Goal: Transaction & Acquisition: Purchase product/service

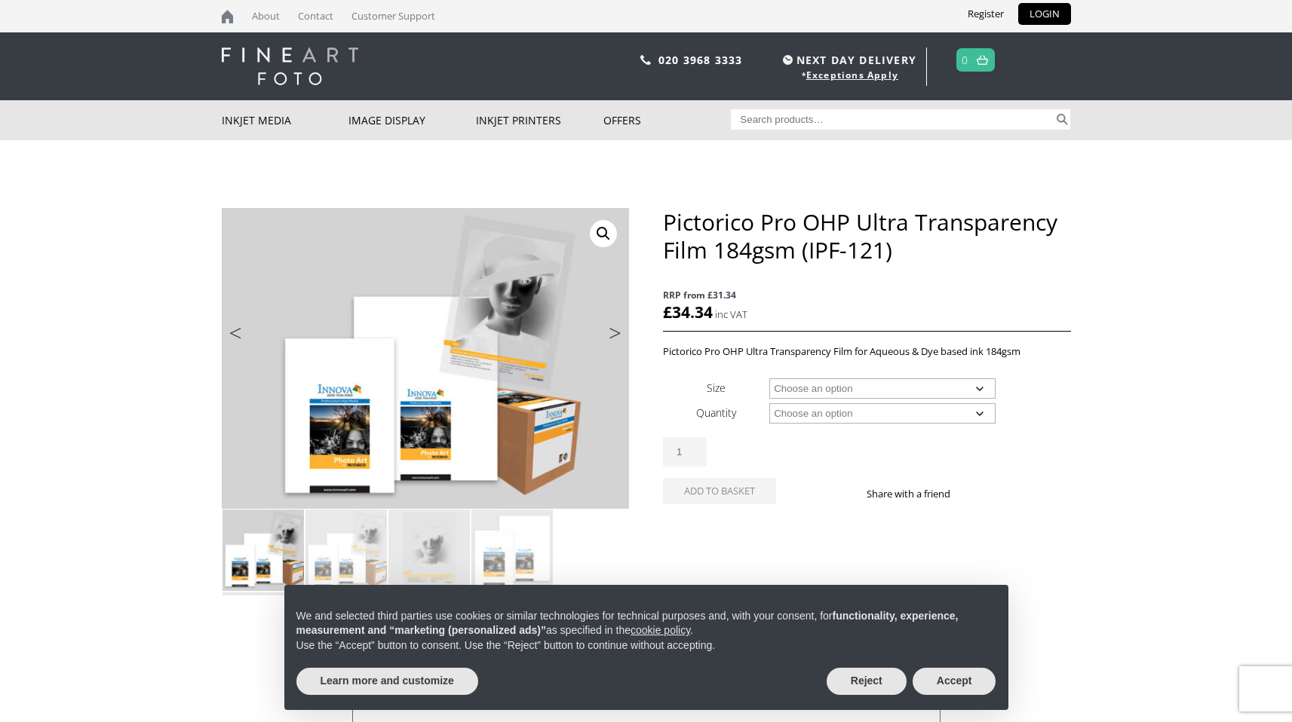
click at [609, 332] on link "Next" at bounding box center [608, 337] width 42 height 14
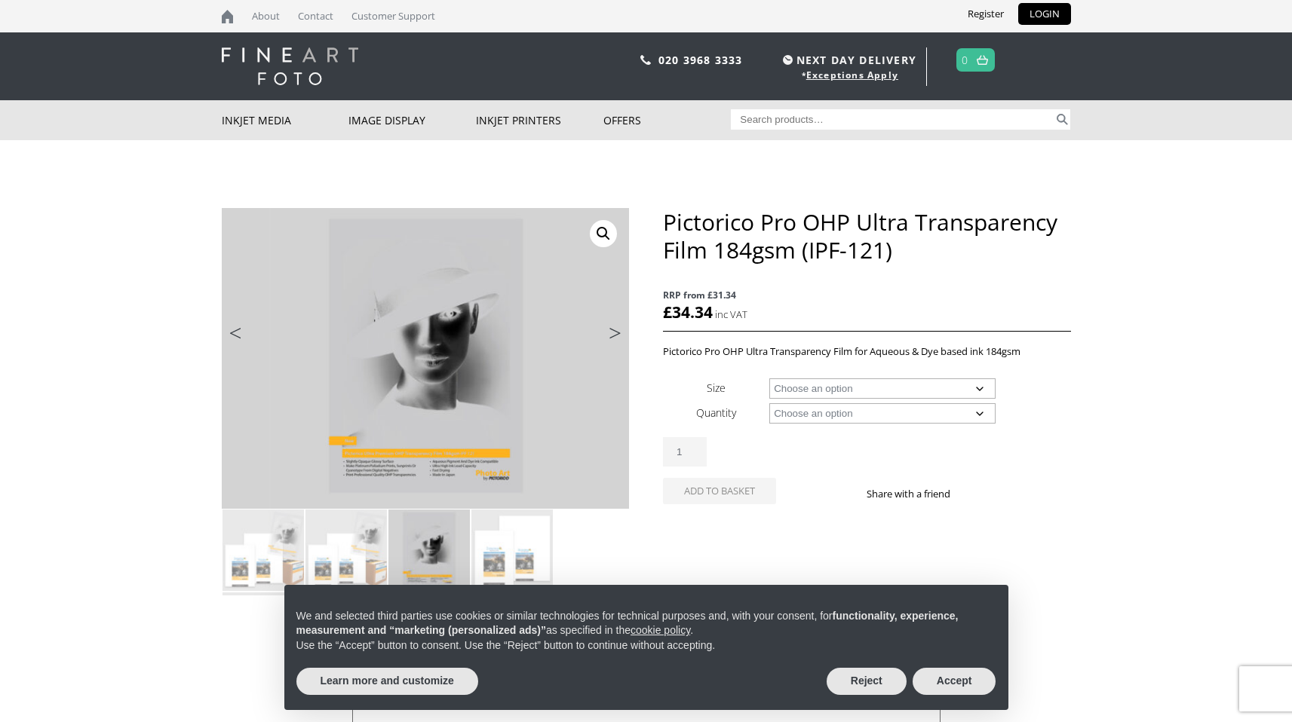
click at [609, 332] on link "Next" at bounding box center [608, 337] width 42 height 14
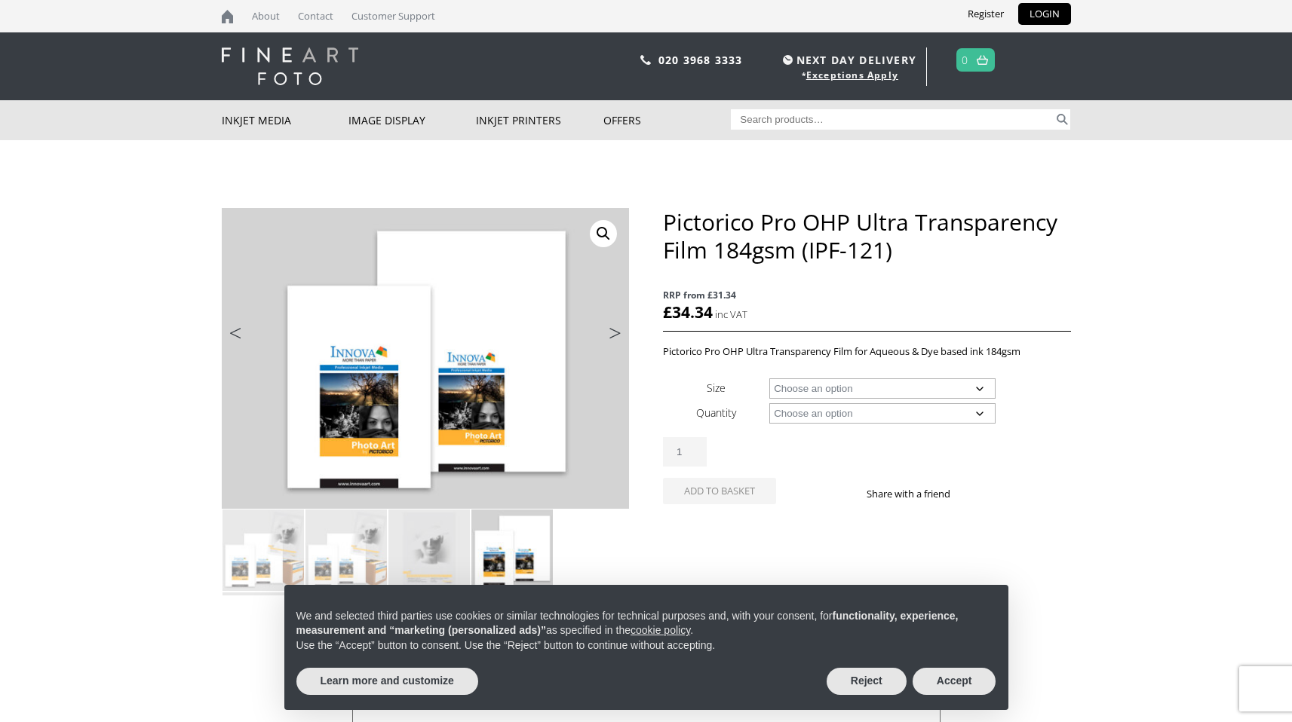
click at [609, 332] on link "Next" at bounding box center [608, 337] width 42 height 14
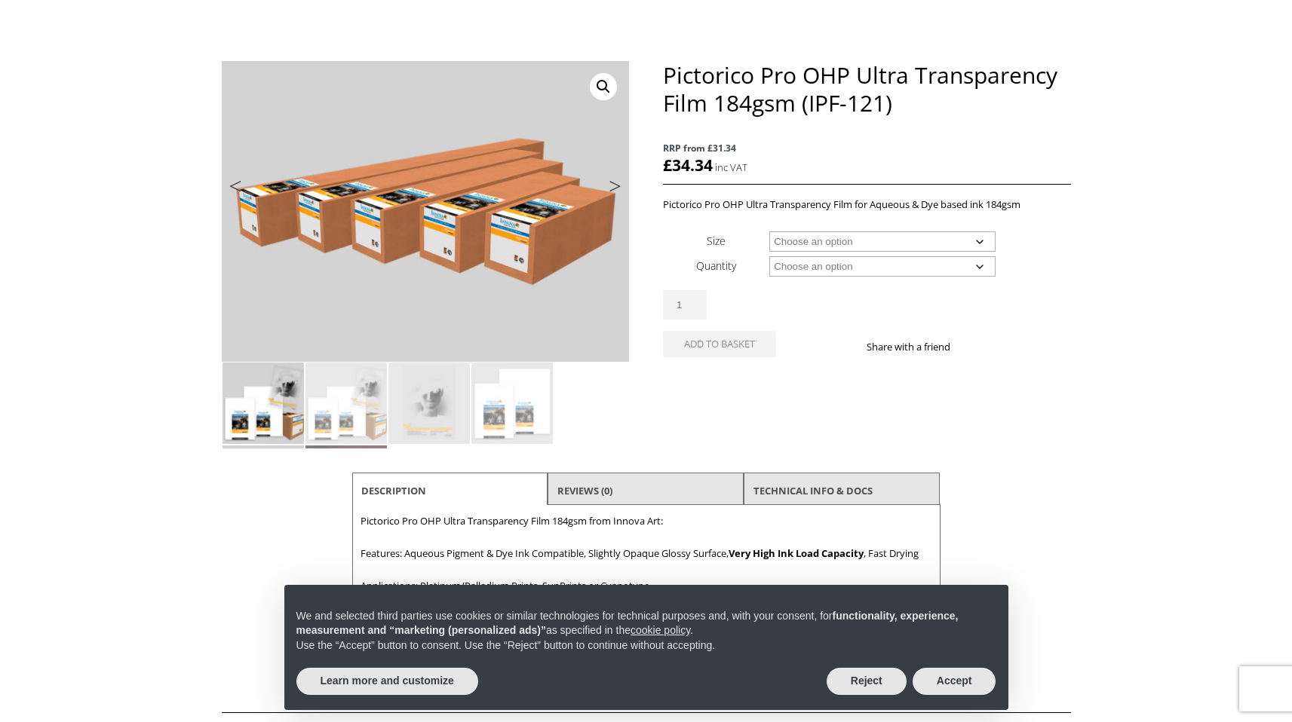
scroll to position [144, 0]
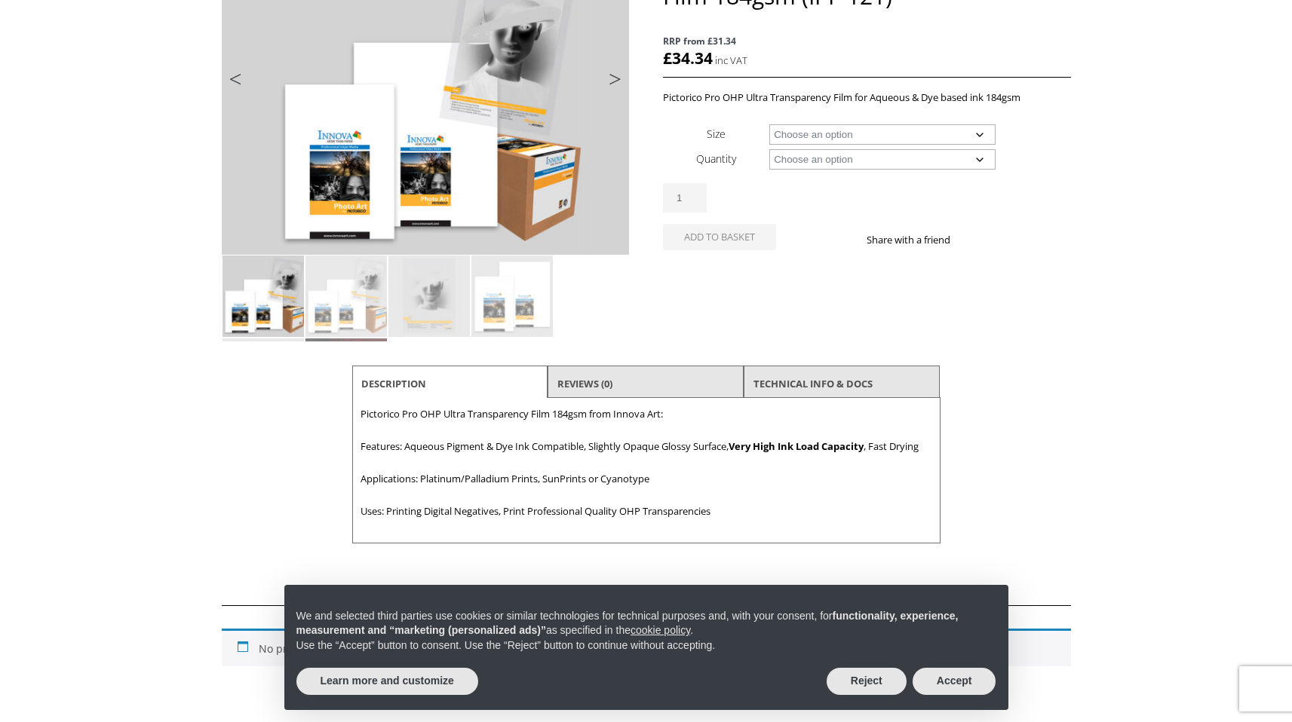
scroll to position [65, 0]
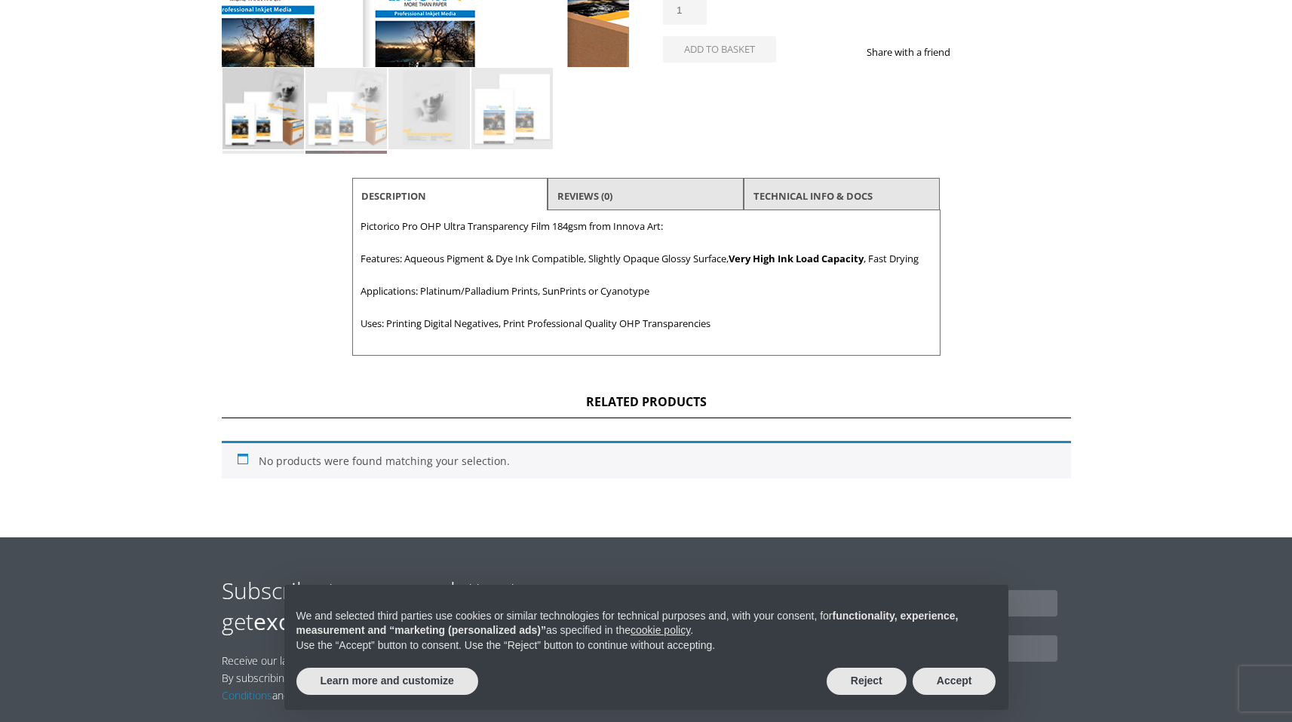
scroll to position [662, 0]
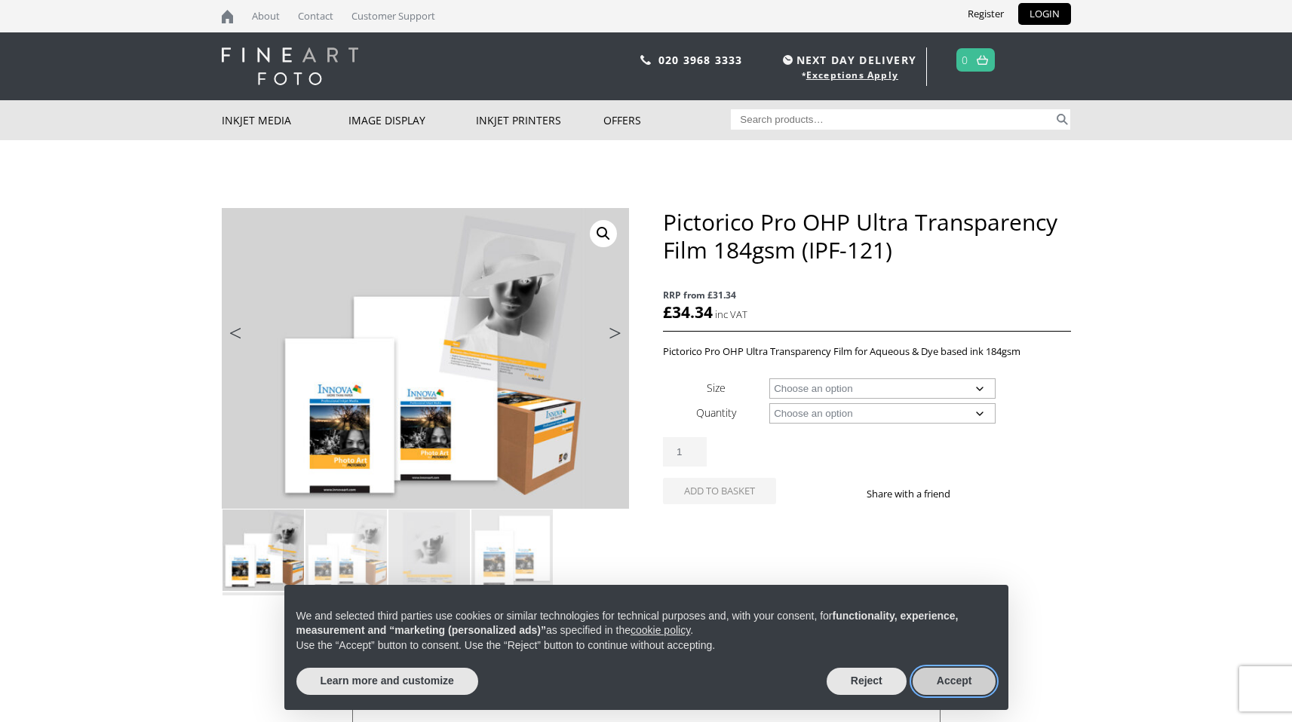
click at [952, 679] on button "Accept" at bounding box center [954, 681] width 84 height 27
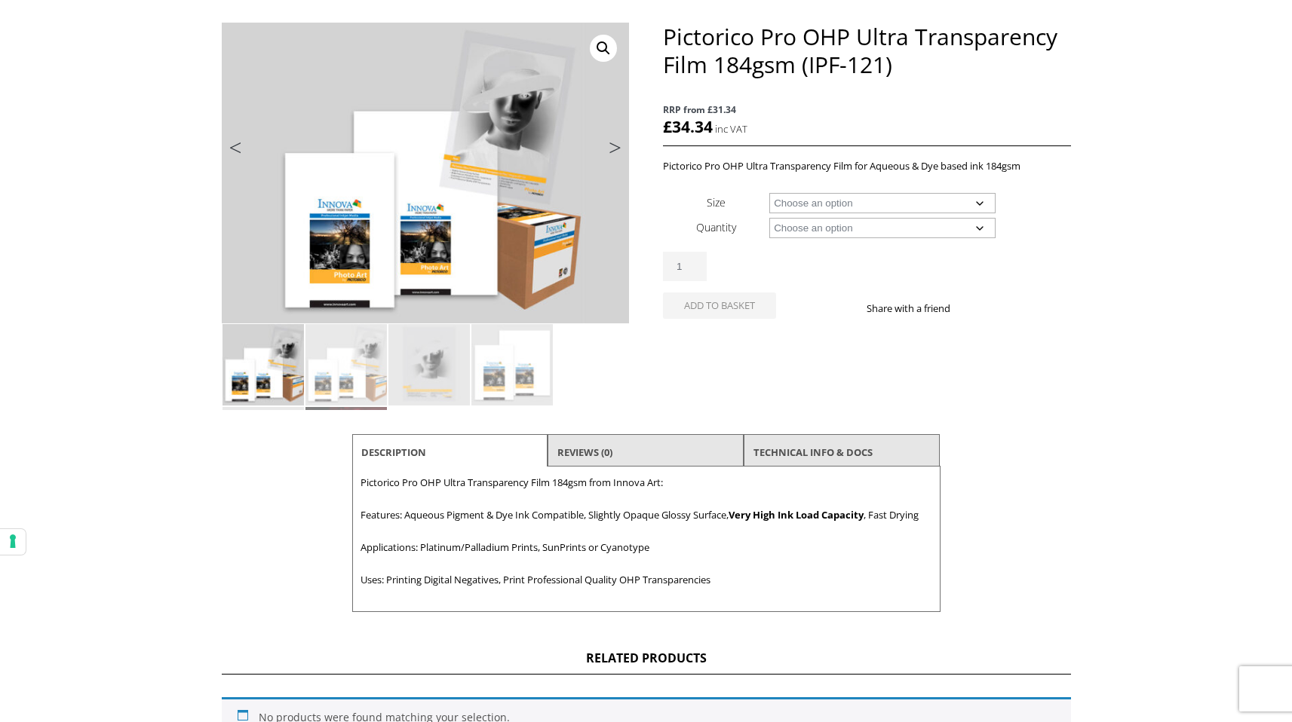
scroll to position [201, 0]
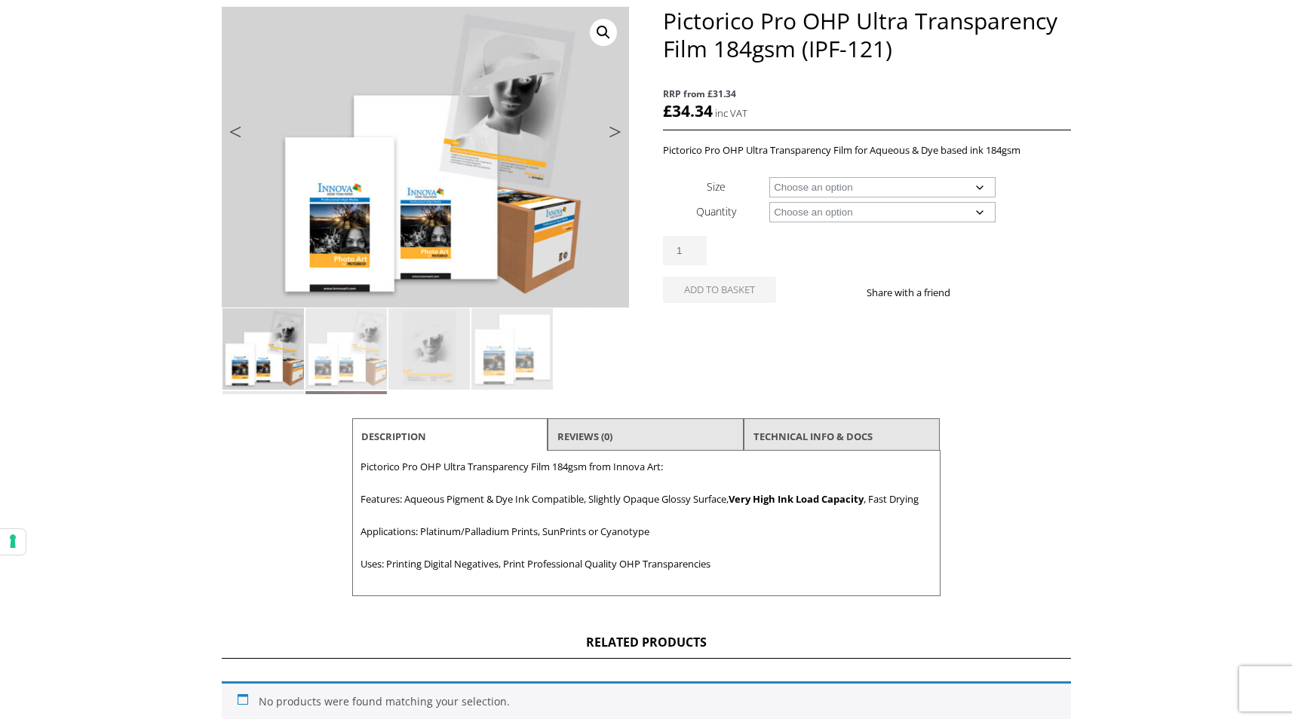
click at [656, 428] on li "Reviews (0)" at bounding box center [645, 437] width 196 height 36
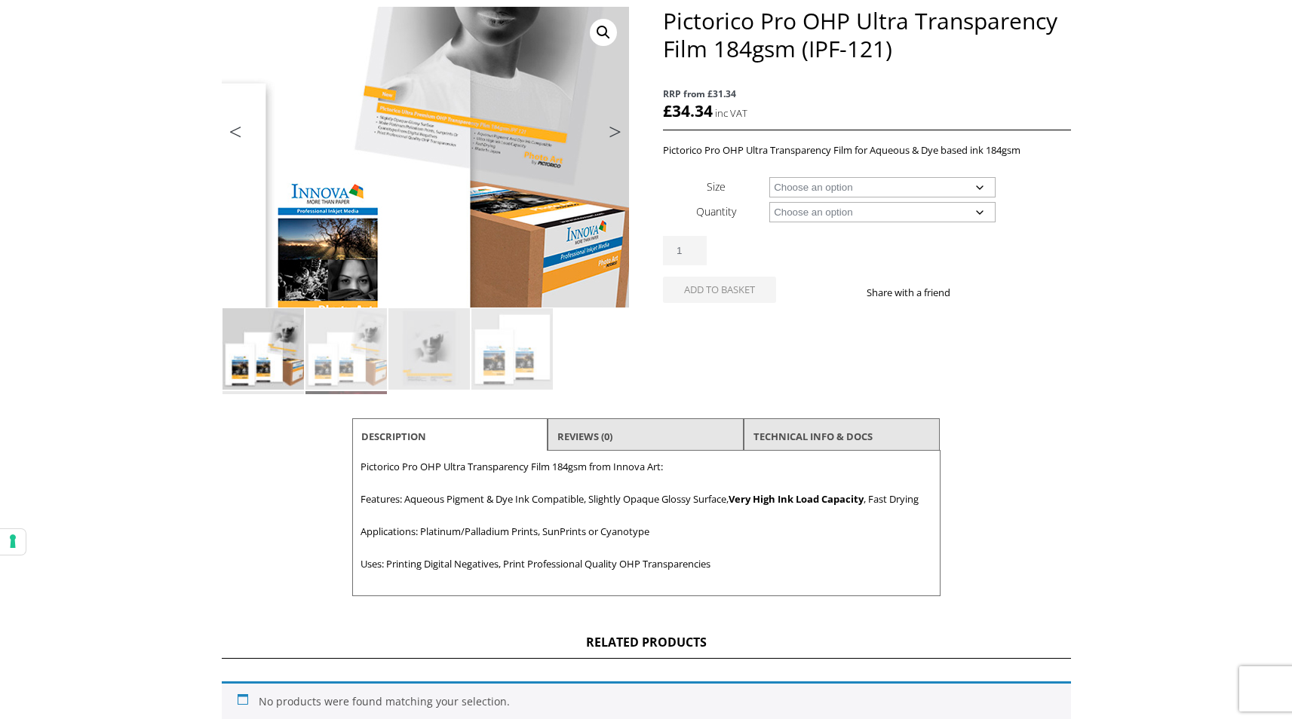
scroll to position [99, 0]
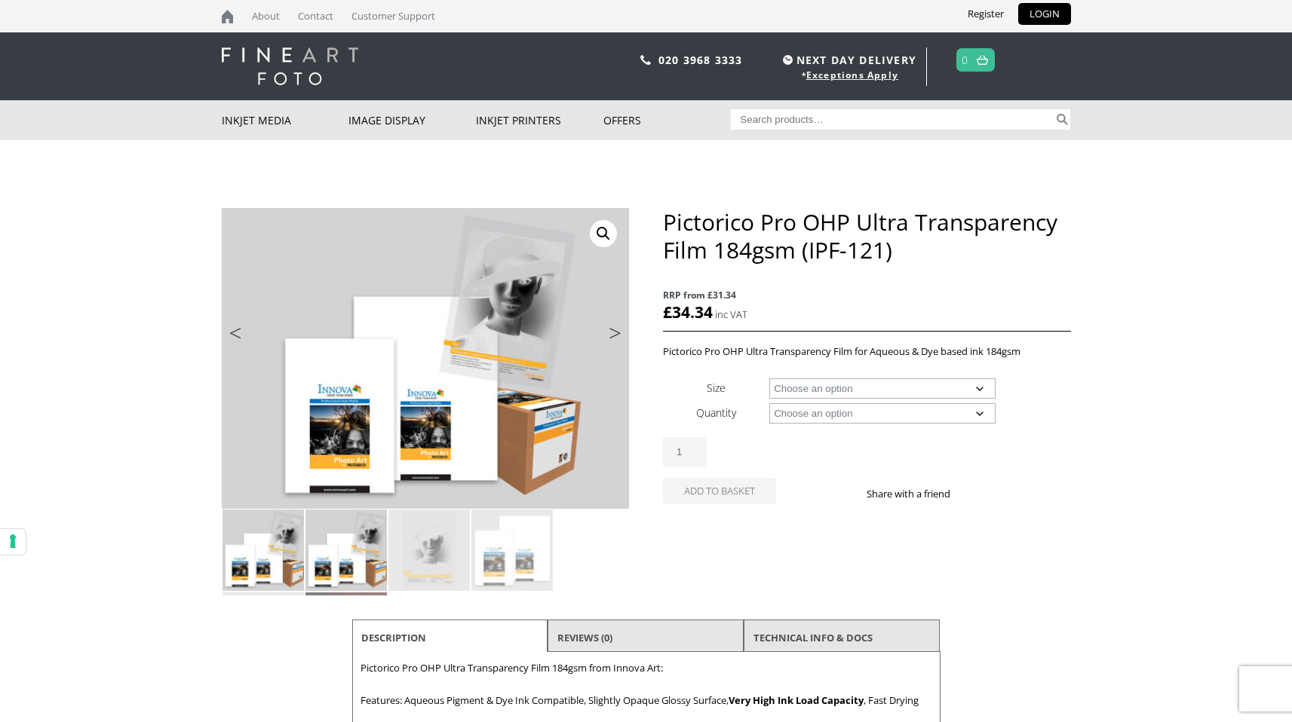
click at [340, 554] on img at bounding box center [345, 550] width 81 height 81
click at [436, 559] on img at bounding box center [428, 550] width 81 height 81
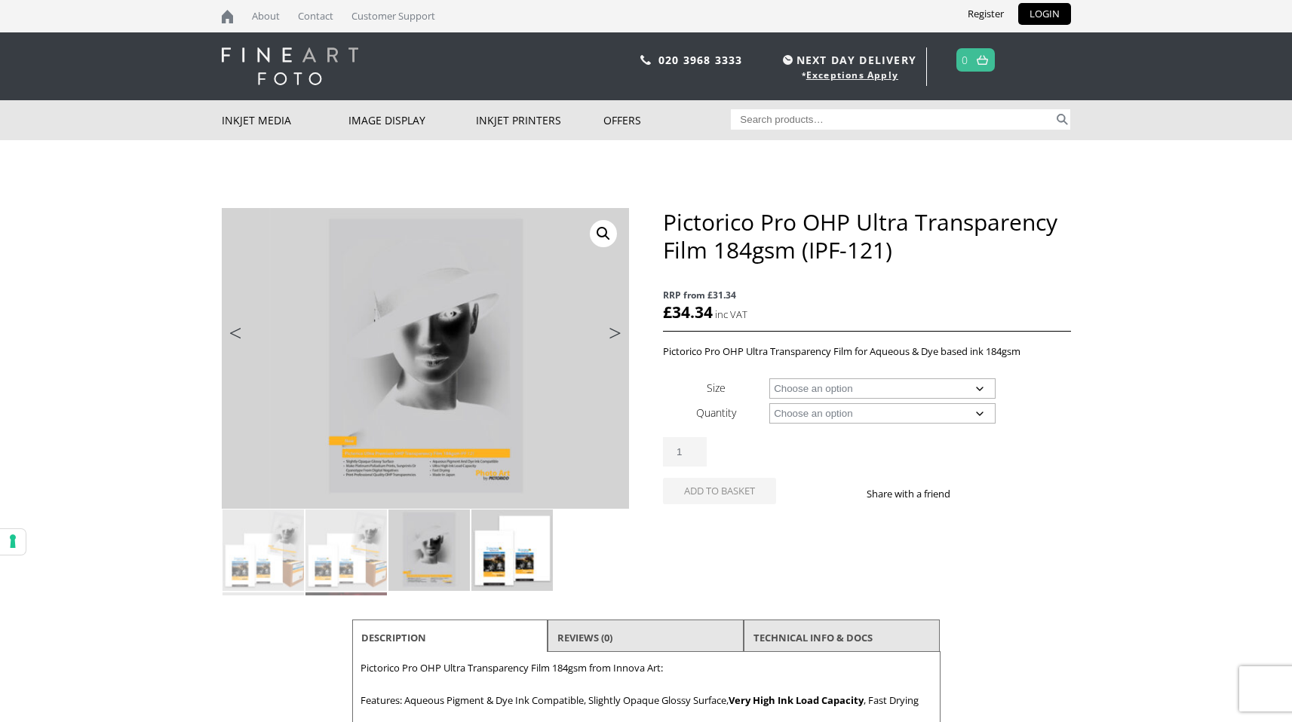
click at [500, 559] on img at bounding box center [511, 550] width 81 height 81
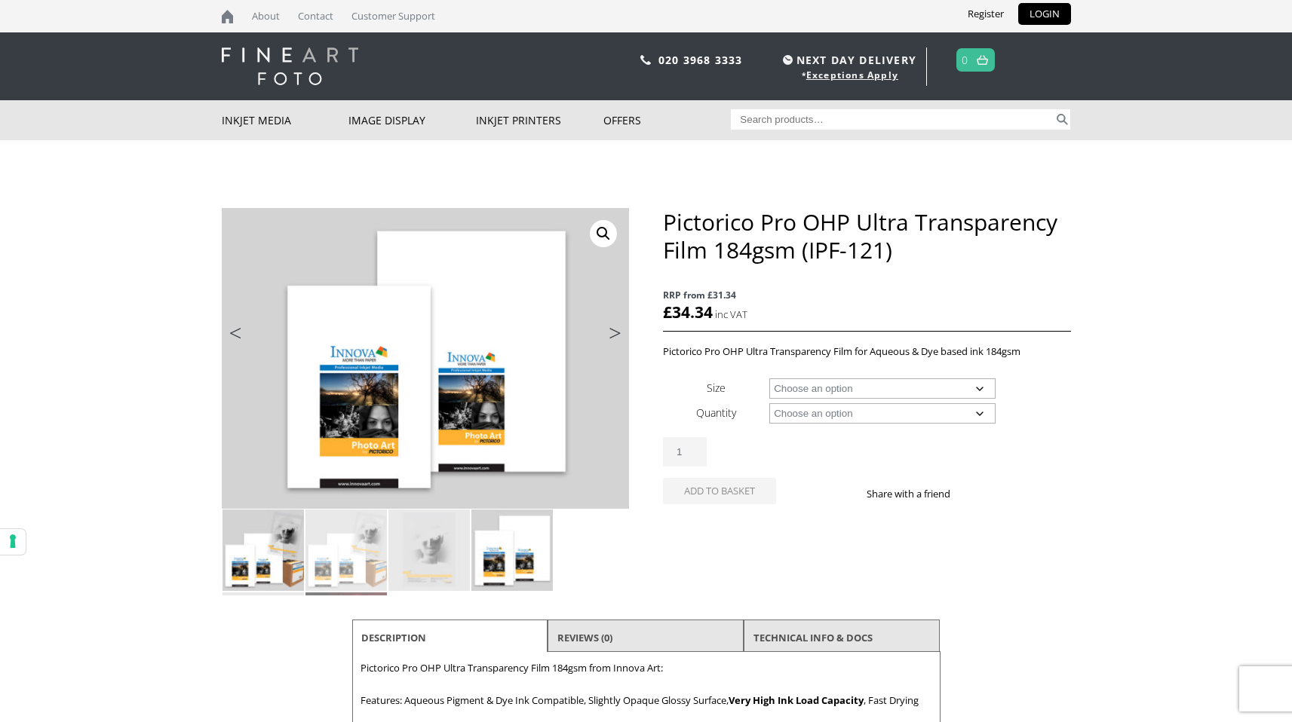
click at [244, 560] on img at bounding box center [262, 550] width 81 height 81
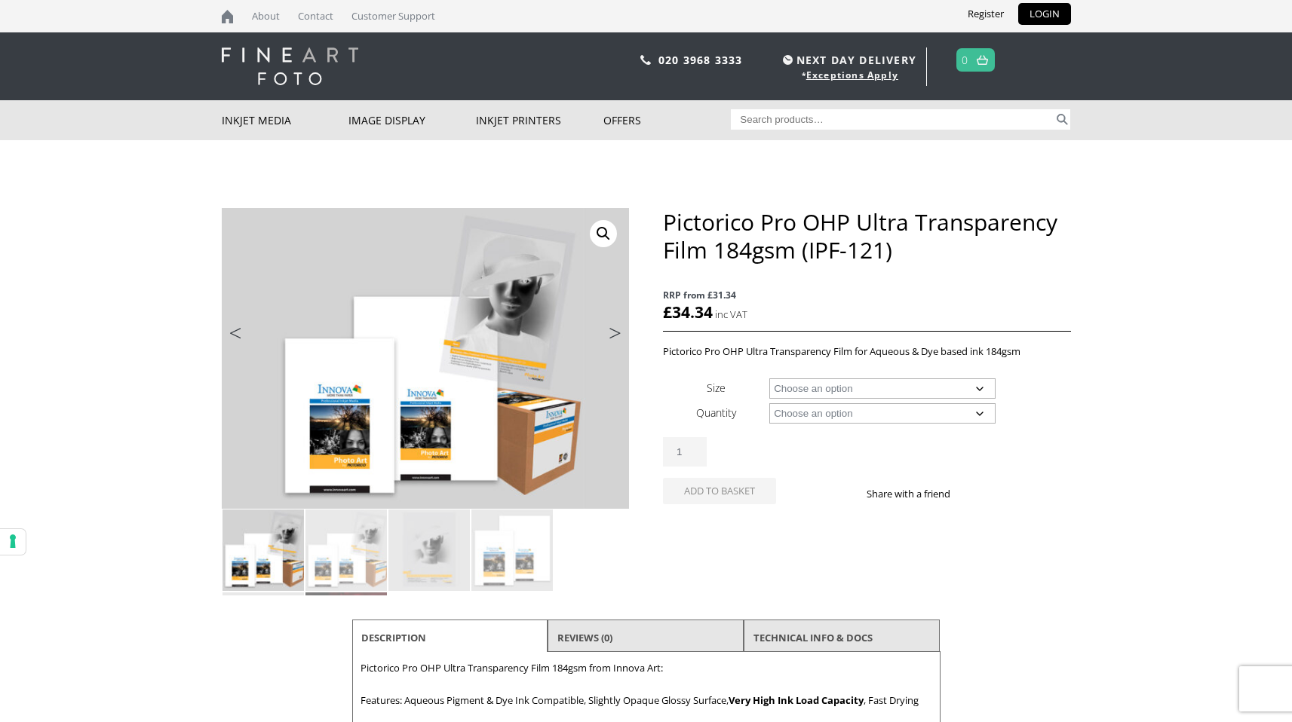
click at [244, 560] on img at bounding box center [262, 550] width 81 height 81
click at [618, 339] on link "Next" at bounding box center [608, 337] width 42 height 14
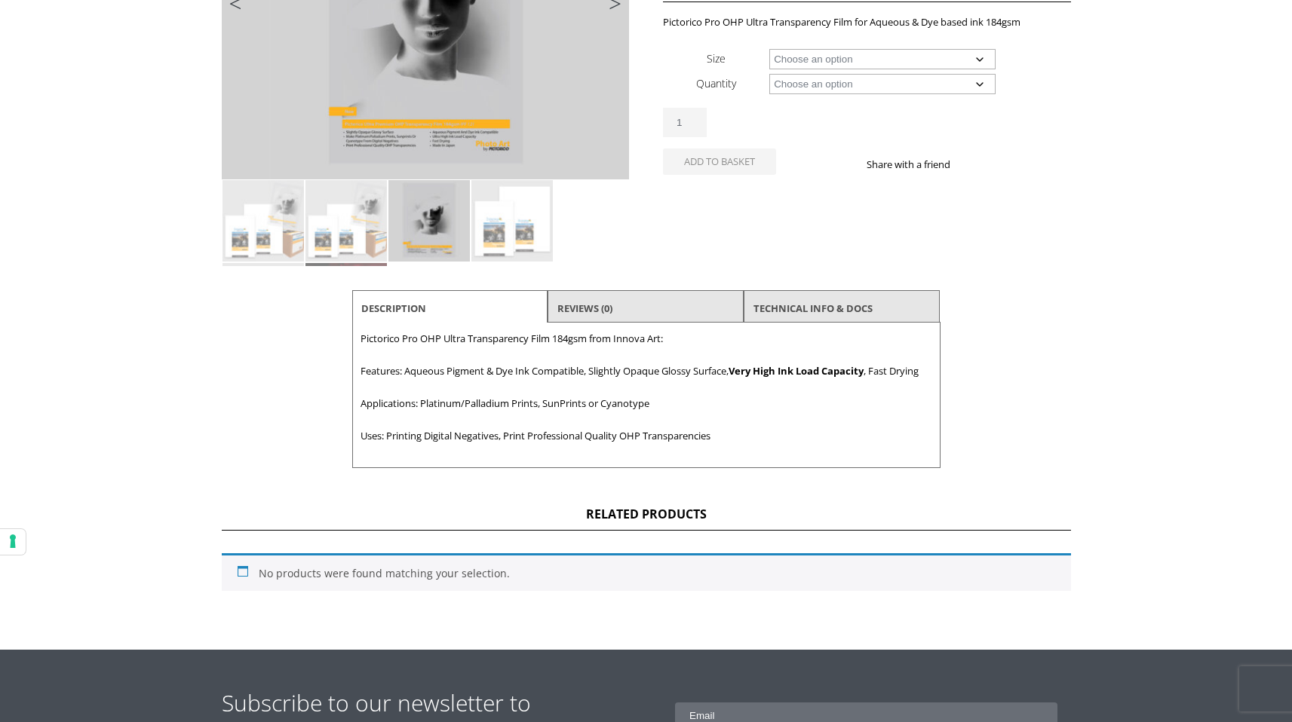
scroll to position [401, 0]
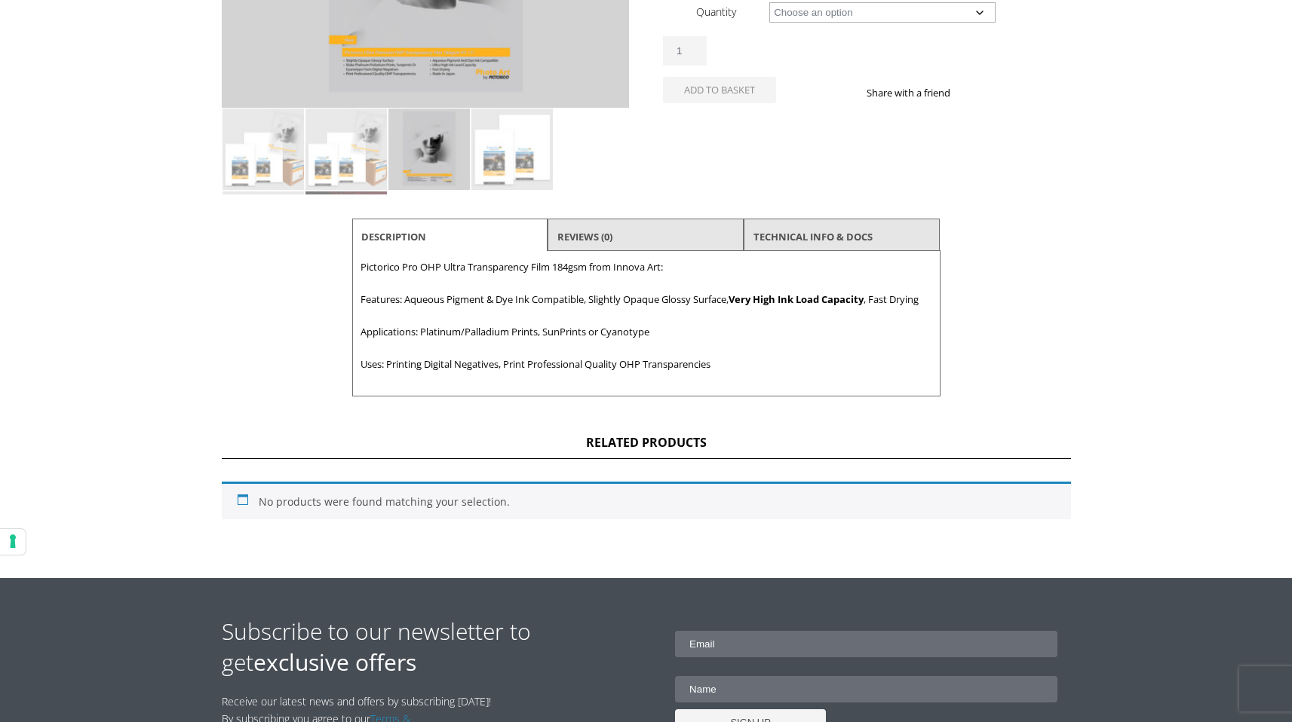
click at [631, 250] on ul "Description Reviews (0) TECHNICAL INFO & DOCS" at bounding box center [646, 235] width 588 height 32
click at [629, 244] on li "Reviews (0)" at bounding box center [645, 237] width 196 height 36
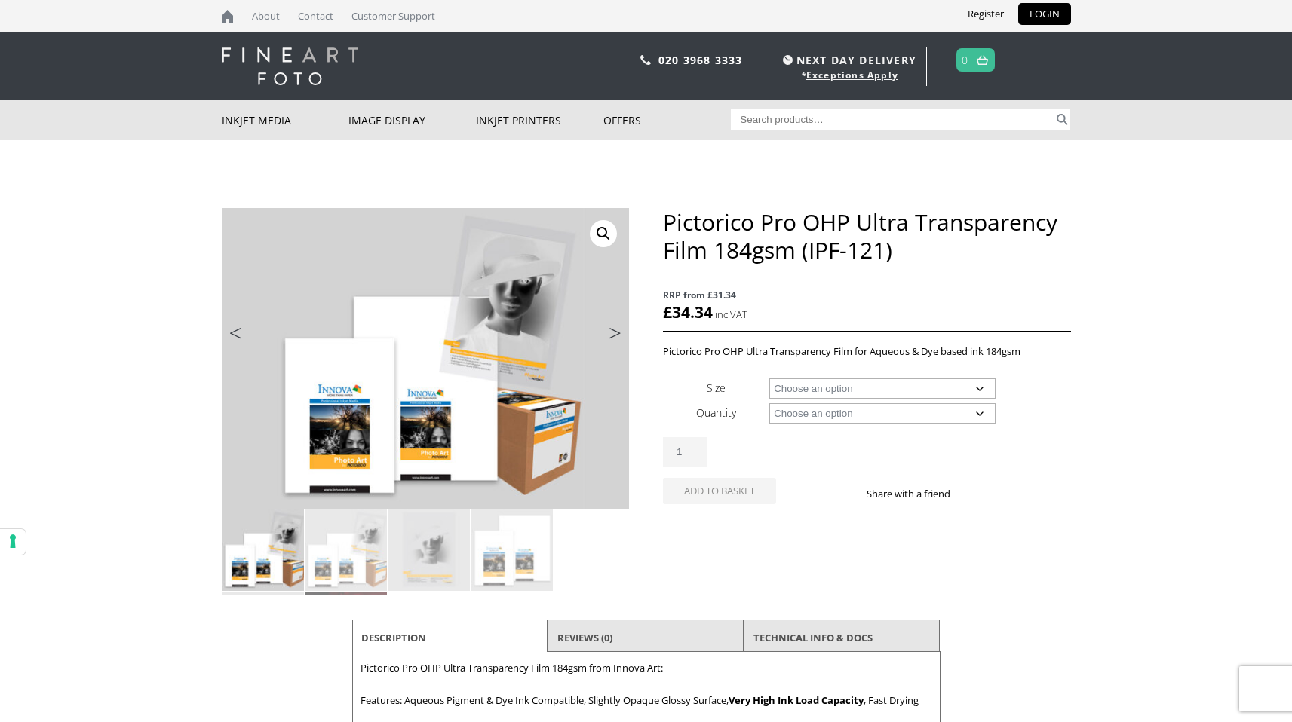
click at [951, 391] on select "Choose an option A4 Sheet A3+ Sheet 17" Wide Roll 24" Wide Roll 44" Wide Roll" at bounding box center [882, 389] width 226 height 20
click at [872, 422] on select "Choose an option 20 Sheets 20m" at bounding box center [882, 413] width 226 height 20
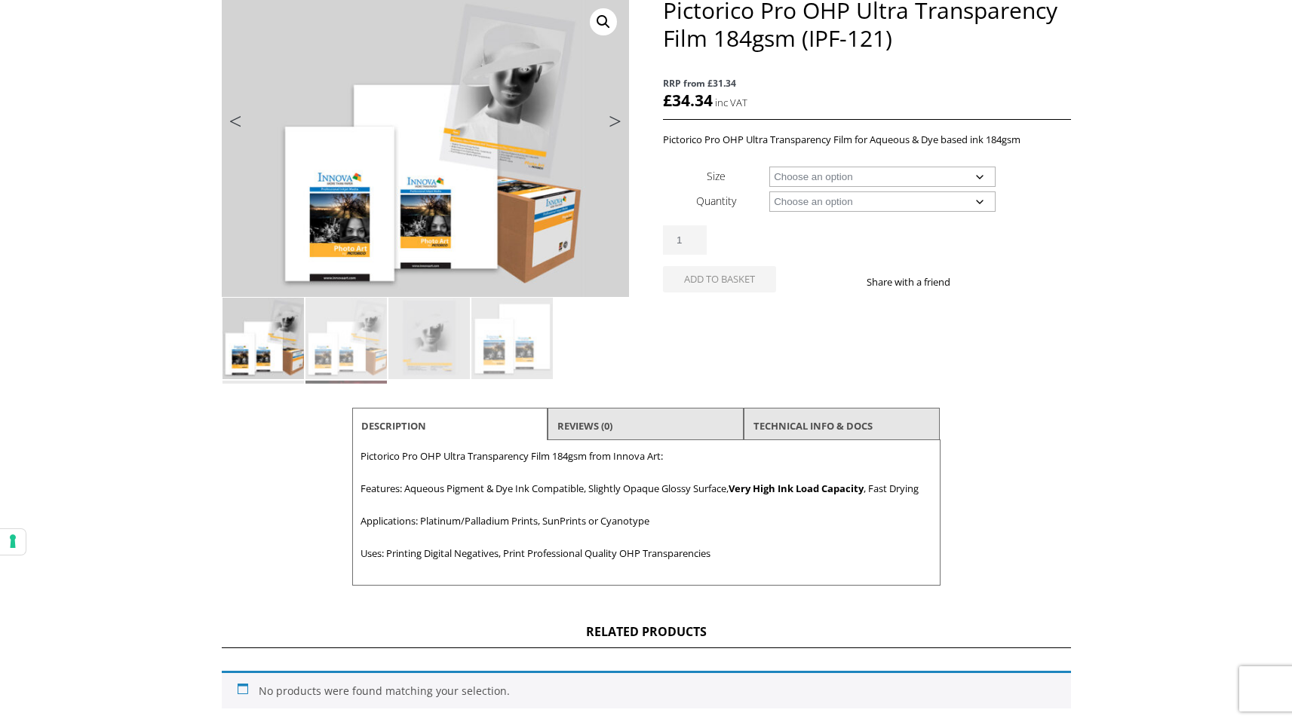
scroll to position [570, 0]
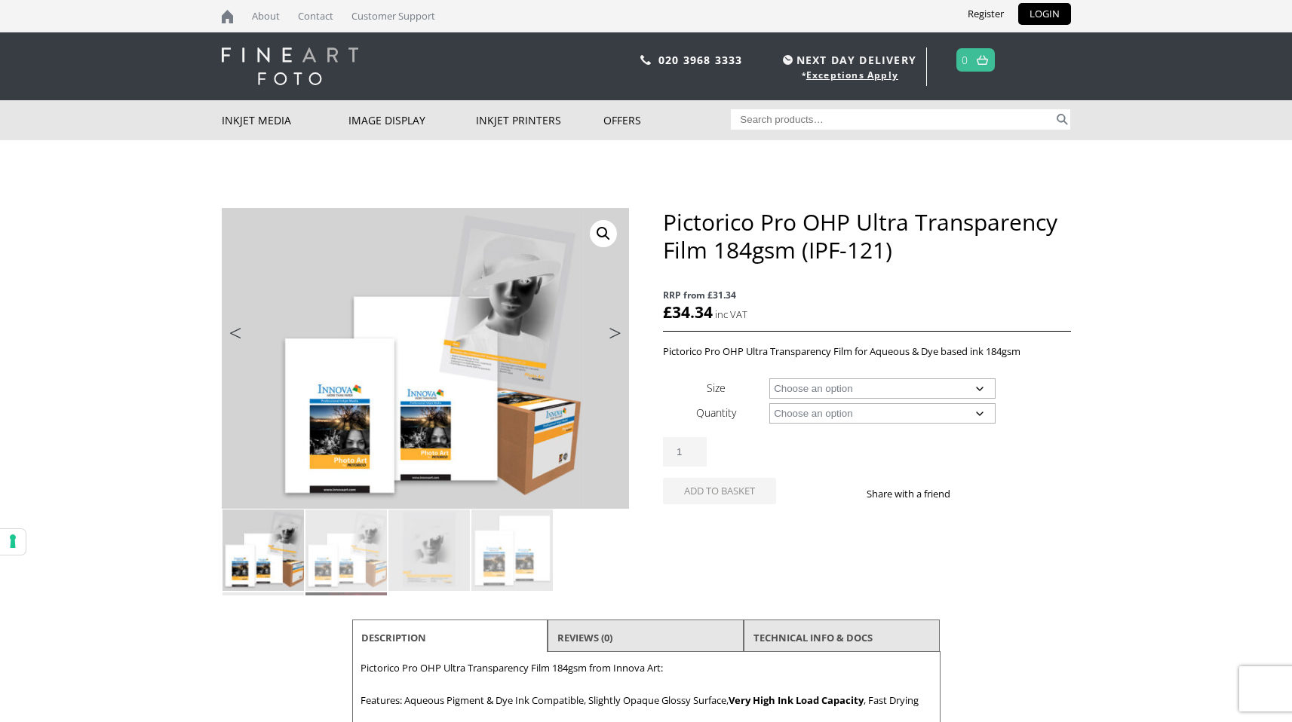
click at [876, 387] on select "Choose an option A4 Sheet A3+ Sheet 17" Wide Roll 24" Wide Roll 44" Wide Roll" at bounding box center [882, 389] width 226 height 20
click at [769, 379] on select "Choose an option A4 Sheet A3+ Sheet 17" Wide Roll 24" Wide Roll 44" Wide Roll" at bounding box center [882, 389] width 226 height 20
select select "a3-sheet-2"
click at [872, 415] on select "Choose an option 20 Sheets" at bounding box center [882, 413] width 226 height 20
select select "20-sheets"
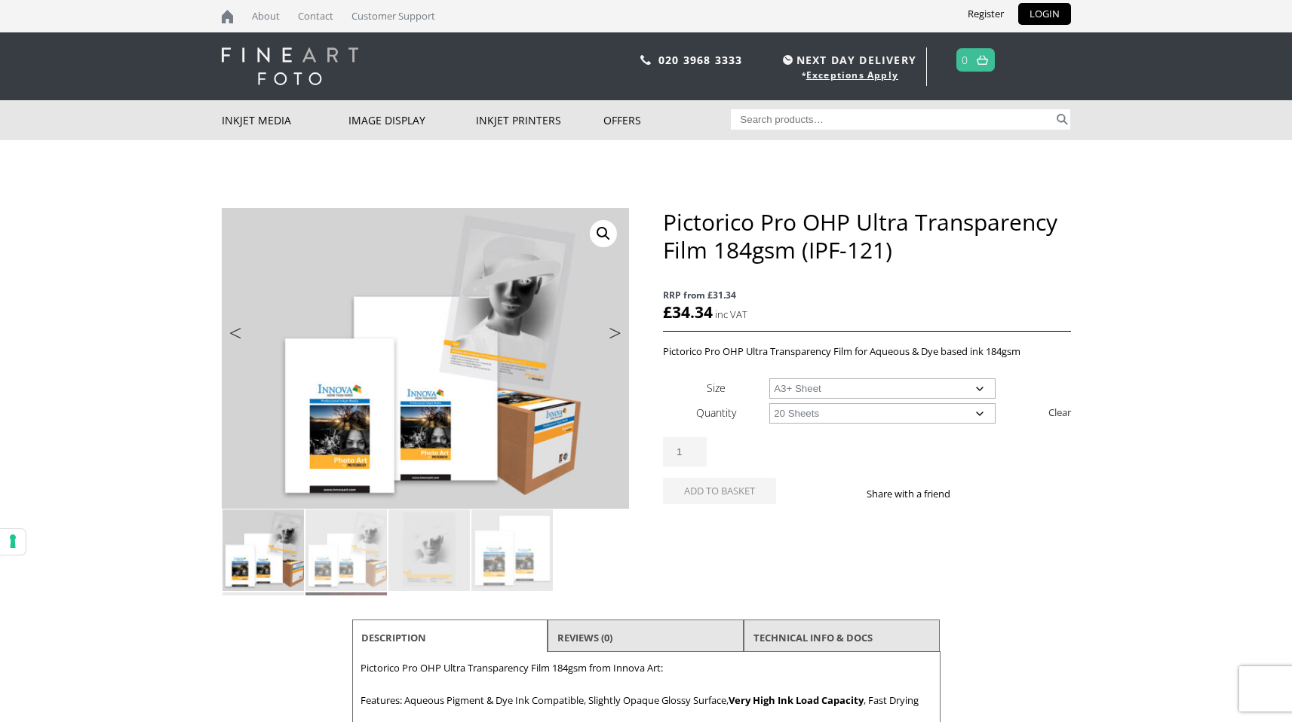
click at [769, 403] on select "Choose an option 20 Sheets" at bounding box center [882, 413] width 226 height 20
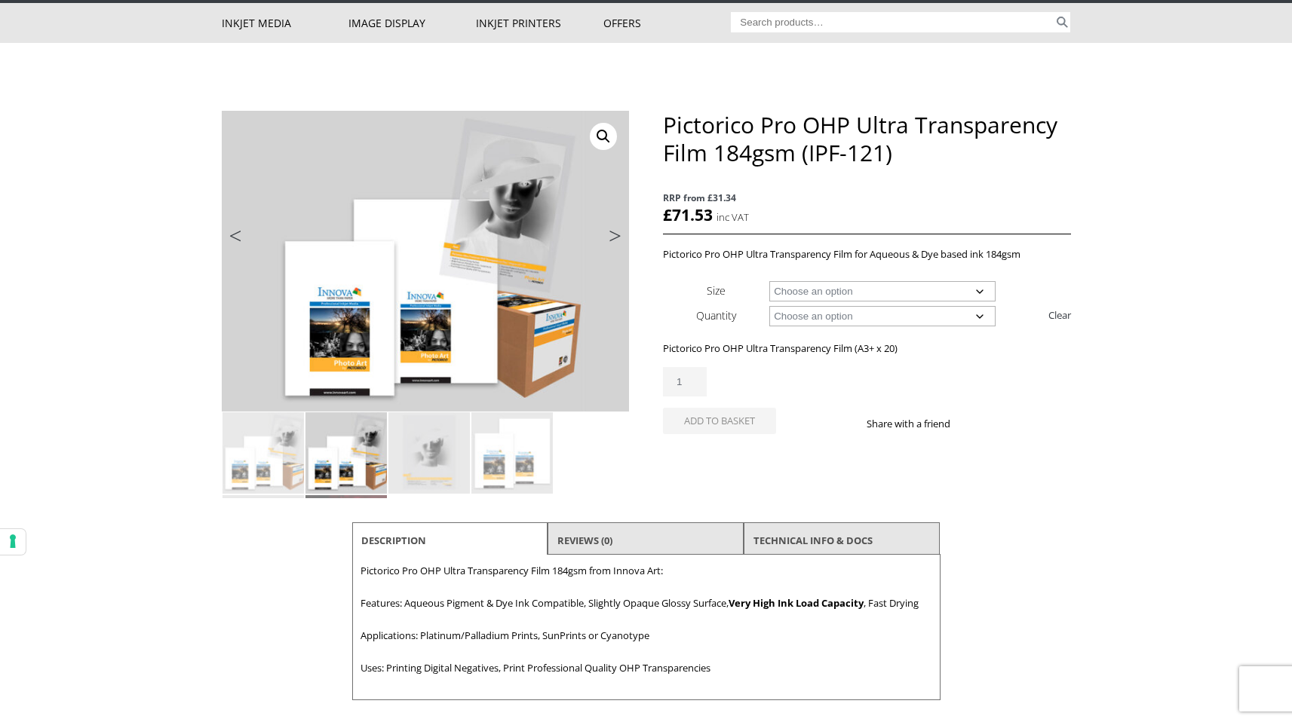
scroll to position [100, 0]
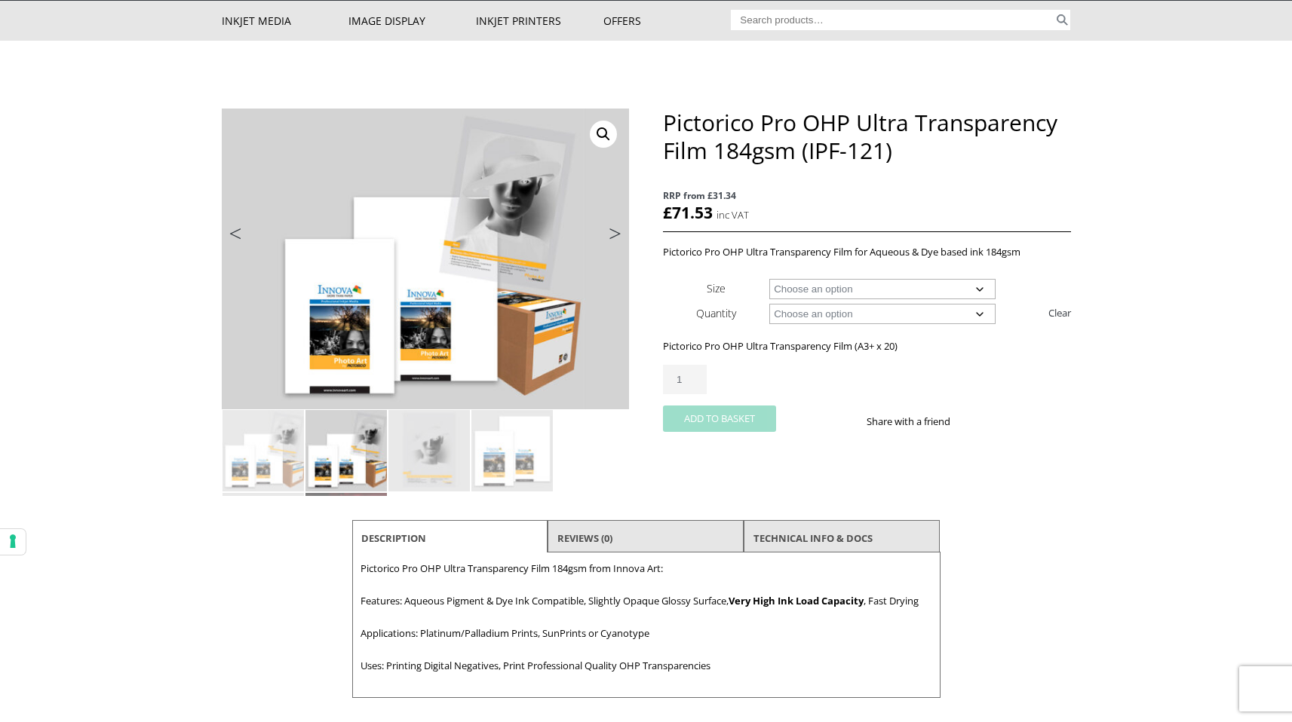
click at [716, 420] on button "Add to basket" at bounding box center [719, 419] width 113 height 26
